Goal: Find specific page/section: Find specific page/section

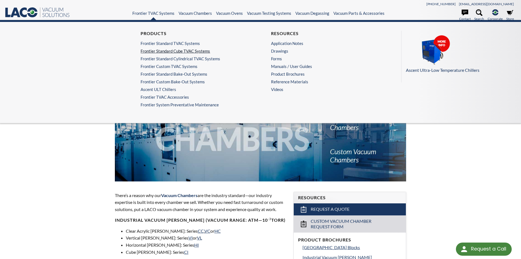
click at [161, 50] on link "Frontier Standard Cube TVAC Systems" at bounding box center [194, 50] width 107 height 5
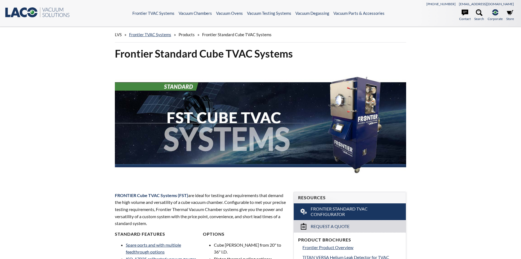
select select "Language Translate Widget"
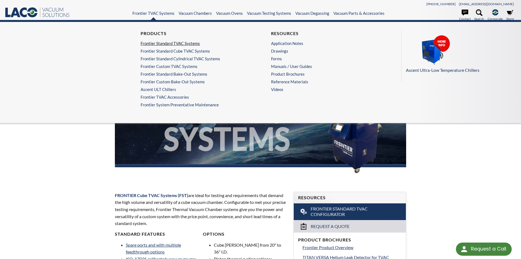
click at [158, 44] on link "Frontier Standard TVAC Systems" at bounding box center [194, 43] width 107 height 5
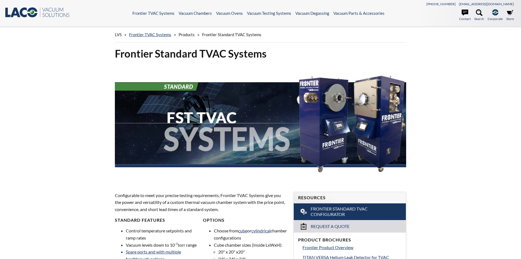
select select "Language Translate Widget"
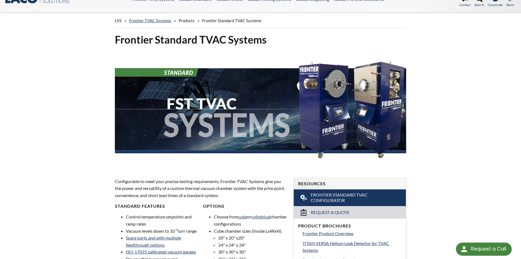
scroll to position [27, 0]
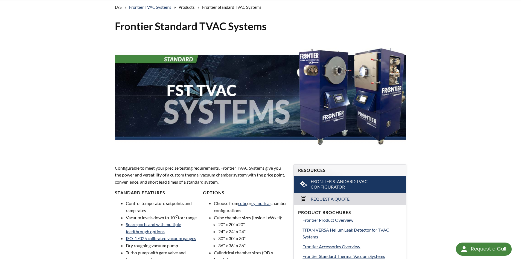
click at [375, 61] on img at bounding box center [261, 95] width 292 height 117
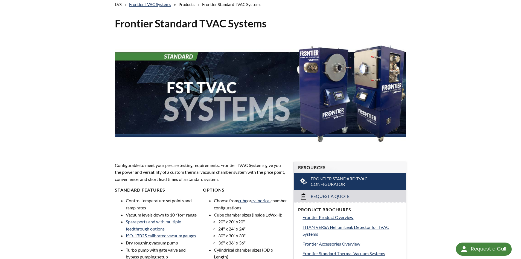
scroll to position [0, 0]
